Goal: Information Seeking & Learning: Learn about a topic

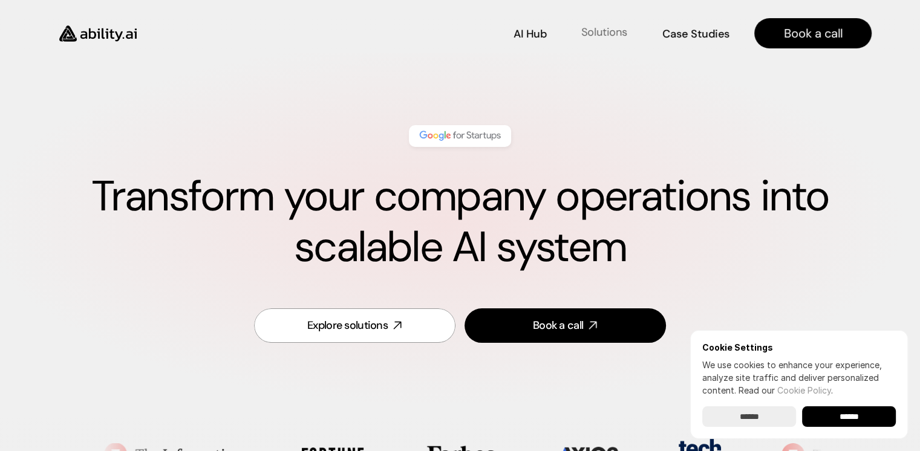
click at [598, 28] on p "Solutions" at bounding box center [604, 32] width 46 height 15
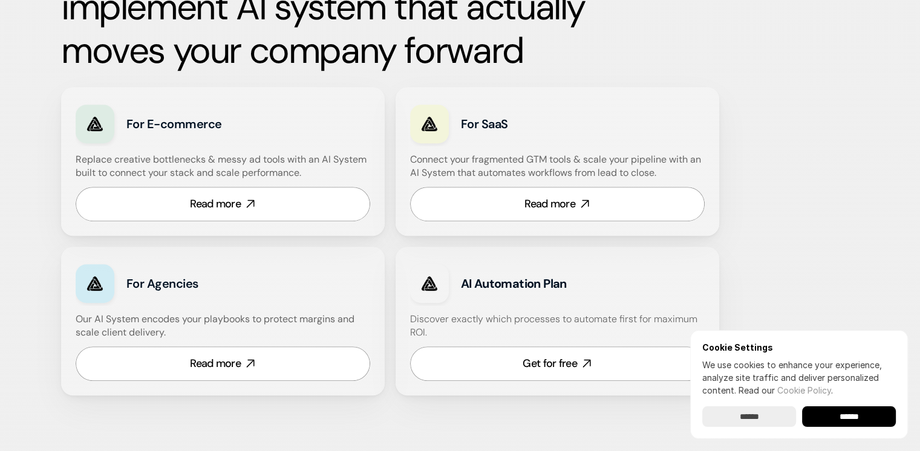
scroll to position [697, 0]
click at [480, 360] on link "Get for free" at bounding box center [557, 363] width 295 height 34
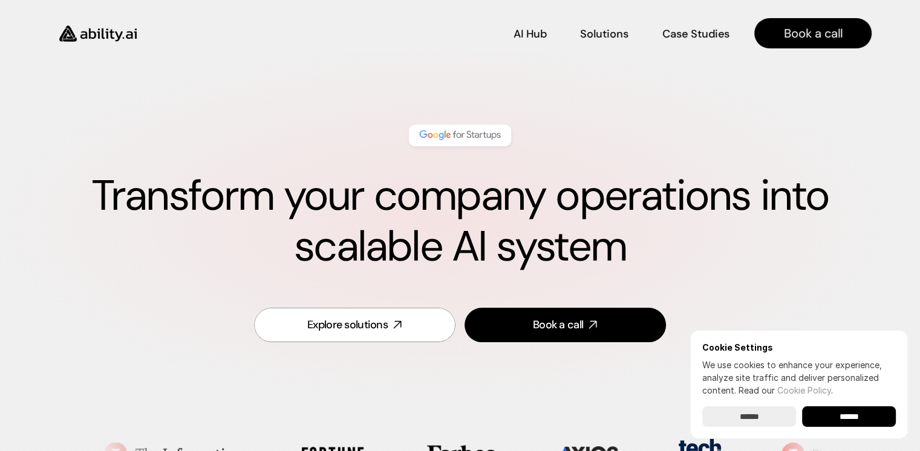
scroll to position [0, 0]
click at [526, 35] on p "AI Hub" at bounding box center [530, 32] width 33 height 15
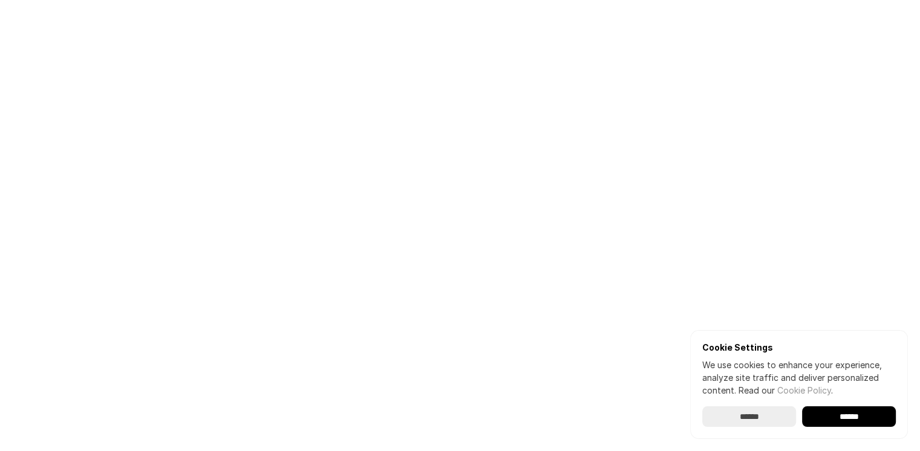
scroll to position [47, 0]
click at [838, 423] on input "******" at bounding box center [849, 416] width 94 height 21
